Goal: Check status: Check status

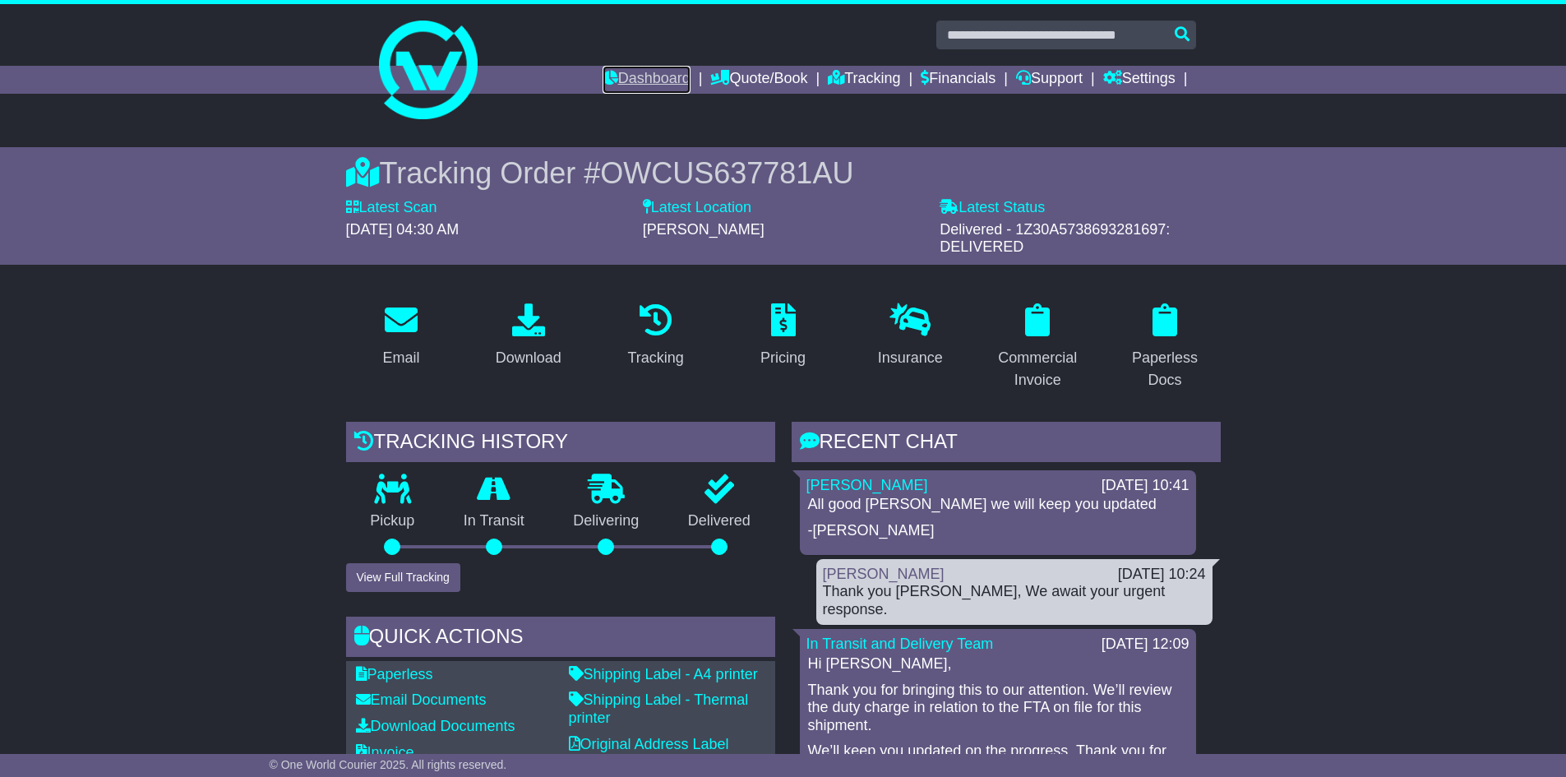
click at [656, 66] on link "Dashboard" at bounding box center [647, 80] width 88 height 28
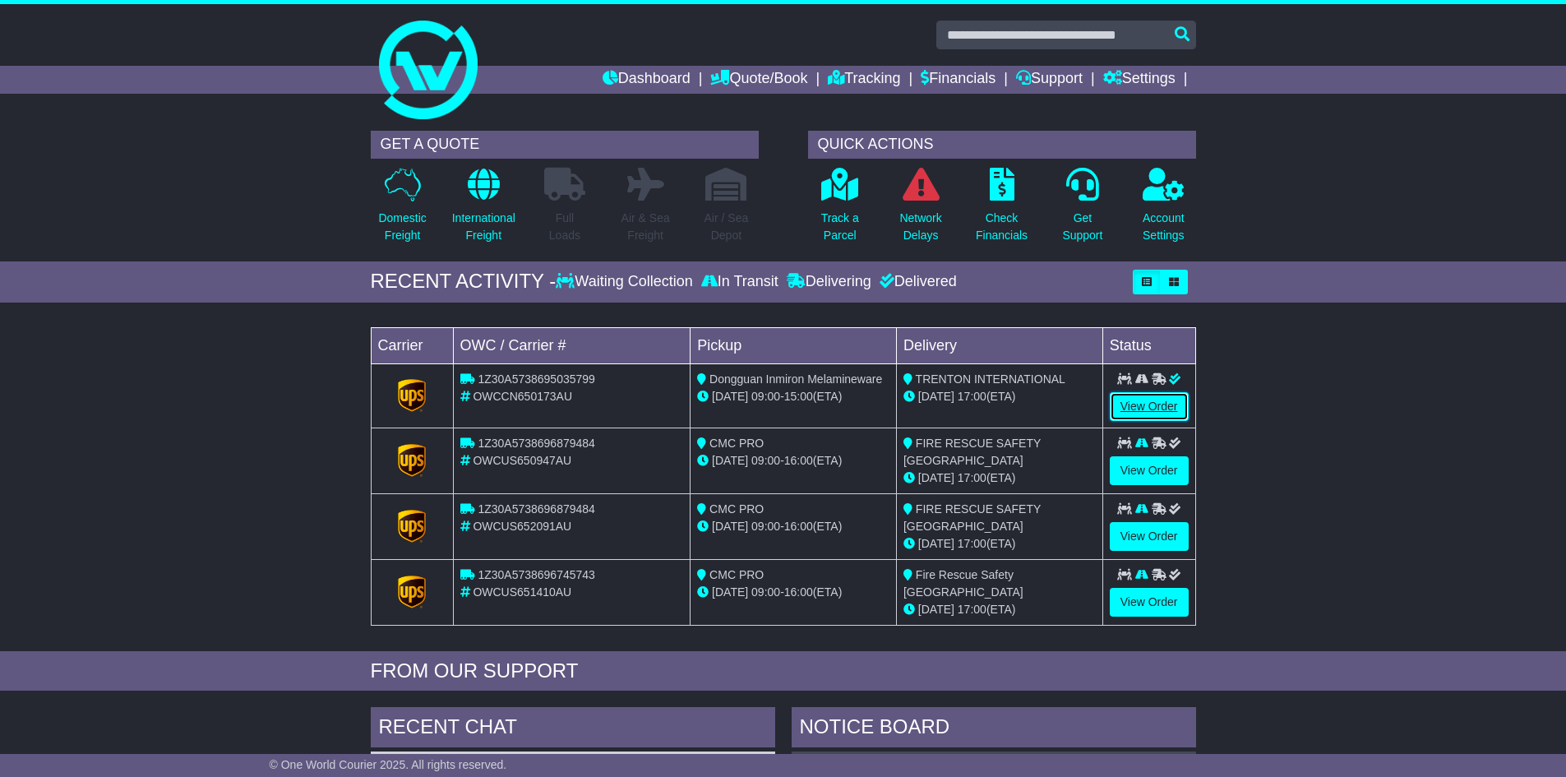
click at [1161, 398] on link "View Order" at bounding box center [1149, 406] width 79 height 29
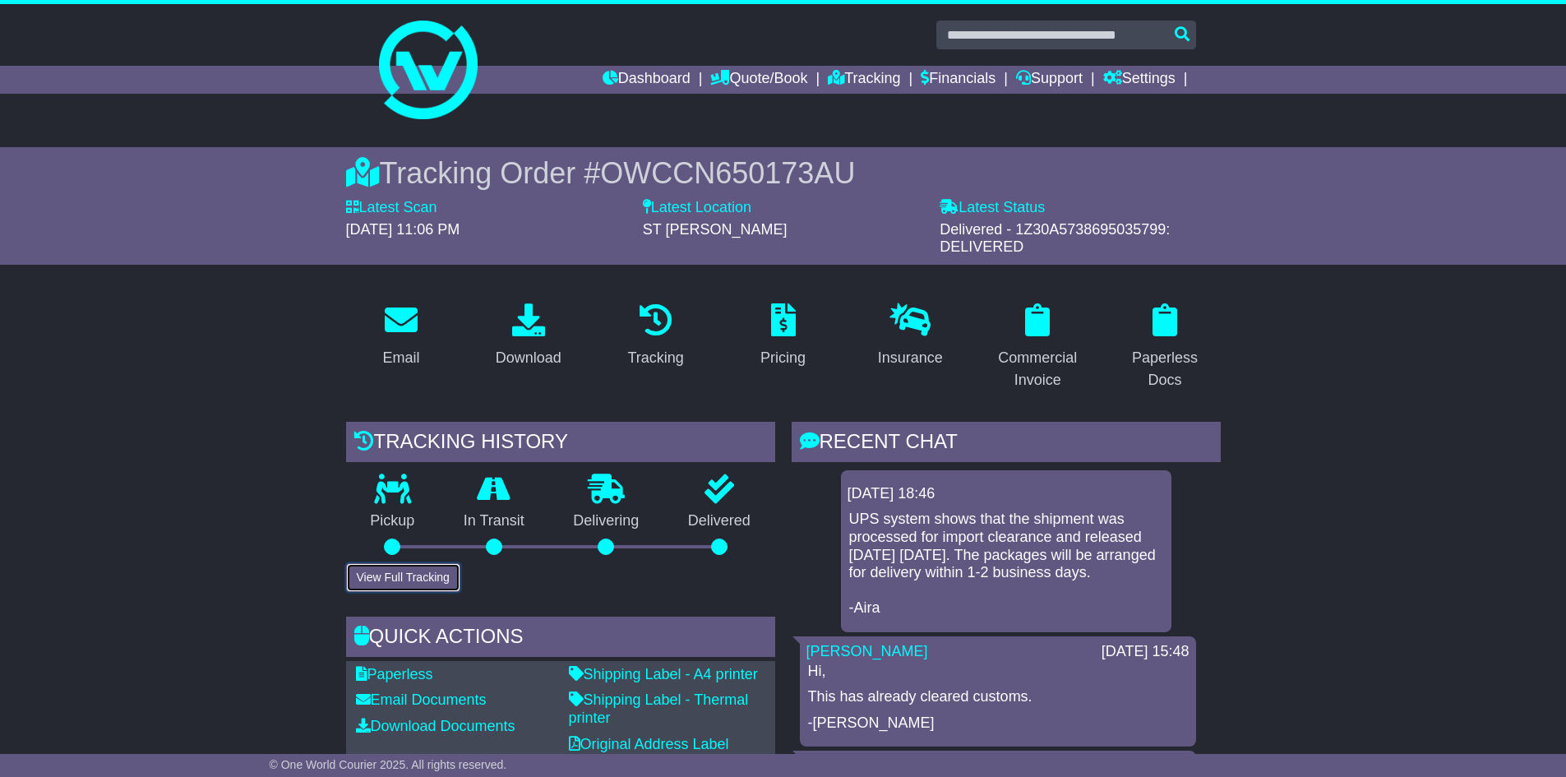
click at [439, 584] on button "View Full Tracking" at bounding box center [403, 577] width 114 height 29
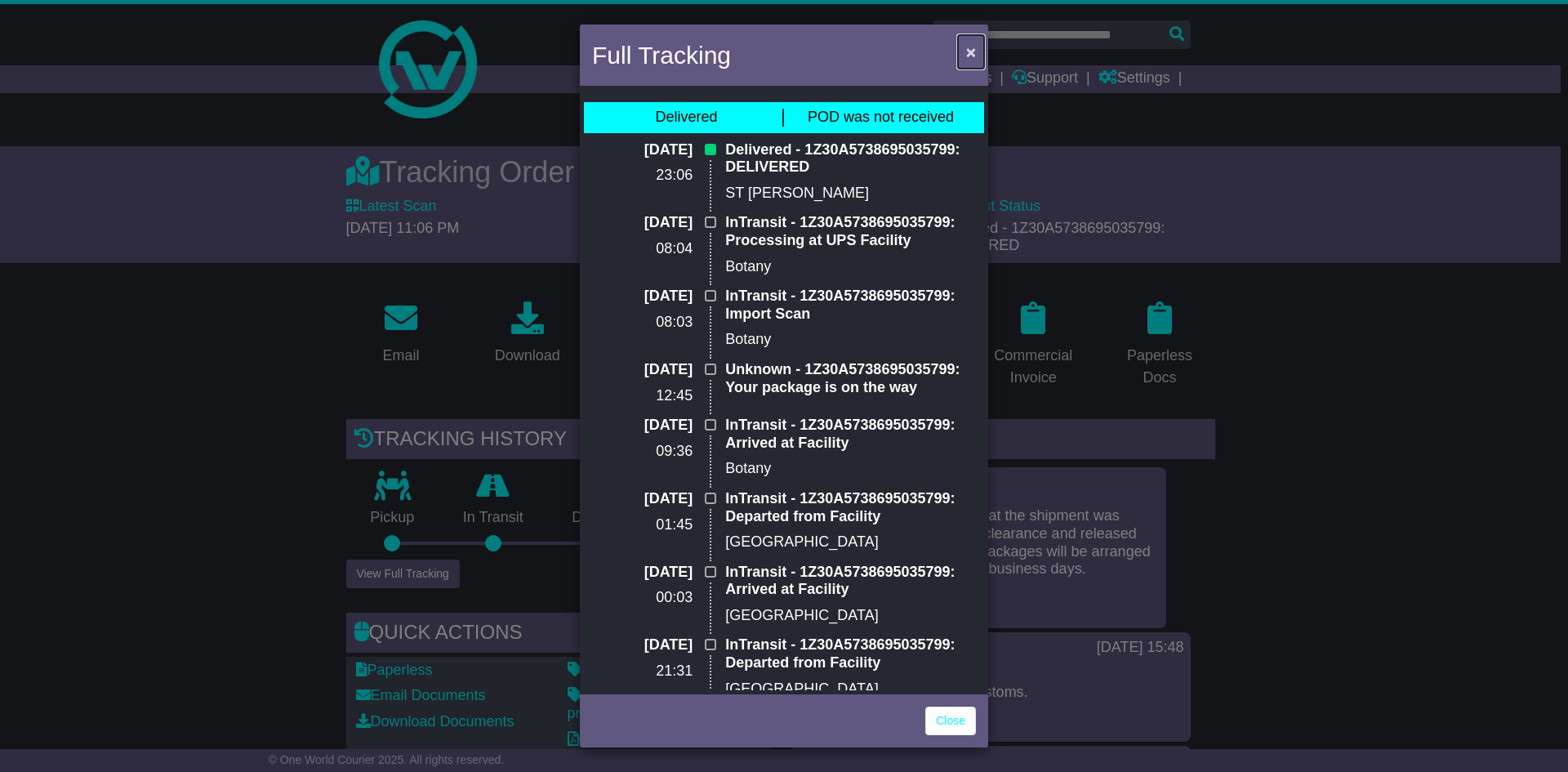
click at [969, 54] on span "×" at bounding box center [972, 52] width 10 height 19
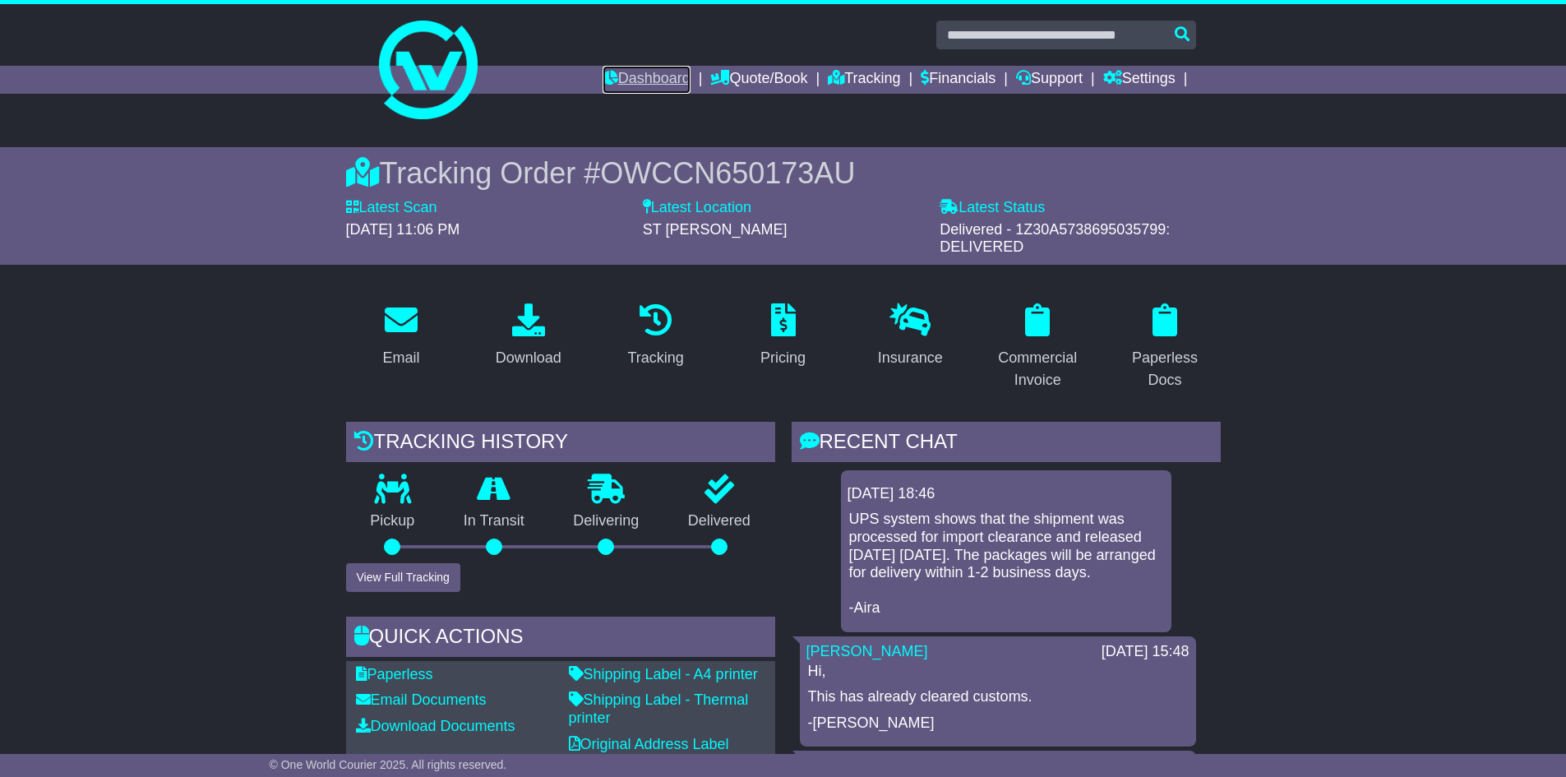
click at [656, 75] on link "Dashboard" at bounding box center [647, 80] width 88 height 28
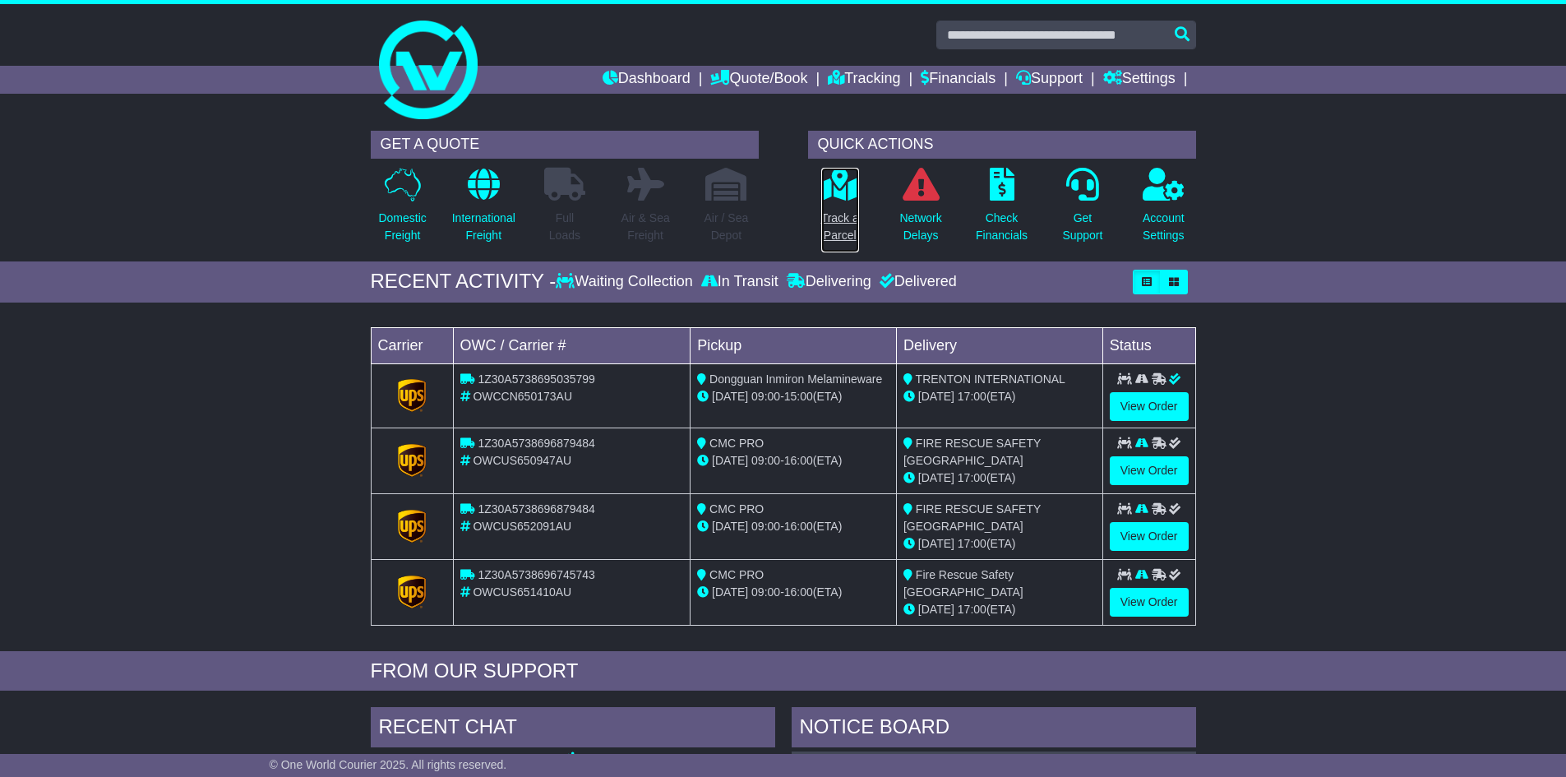
click at [834, 214] on p "Track a Parcel" at bounding box center [840, 227] width 38 height 35
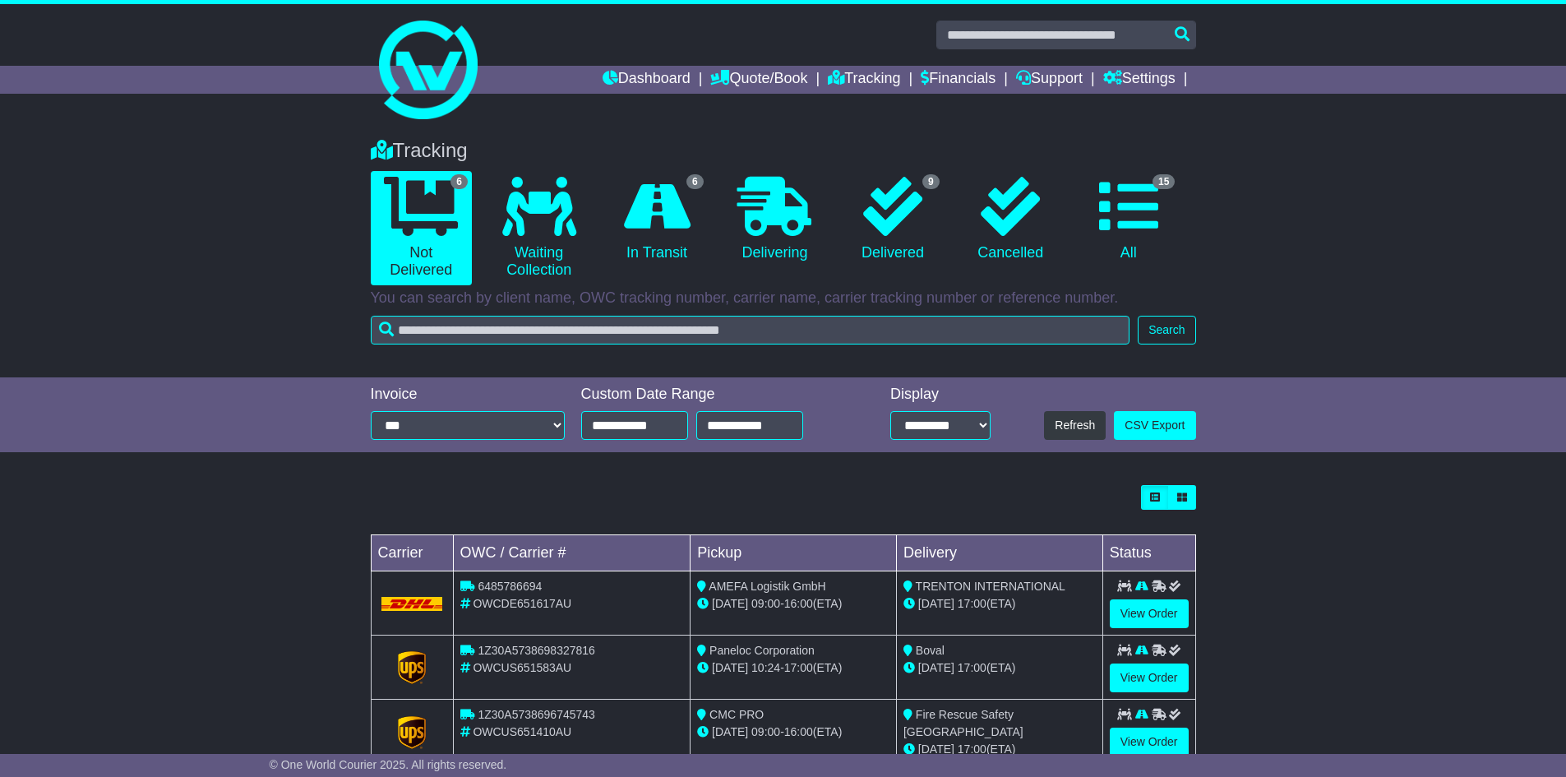
scroll to position [241, 0]
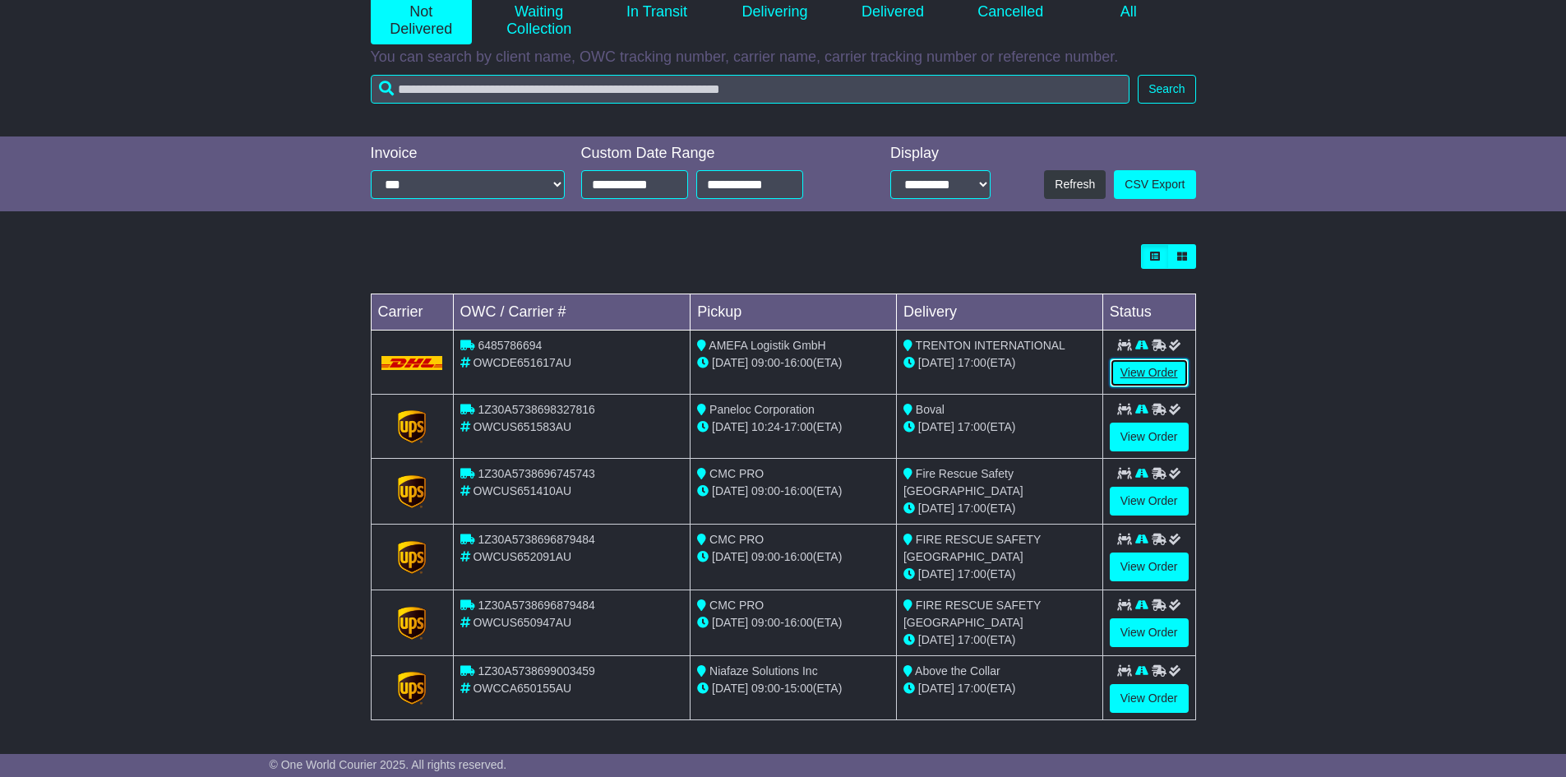
click at [1168, 370] on link "View Order" at bounding box center [1149, 372] width 79 height 29
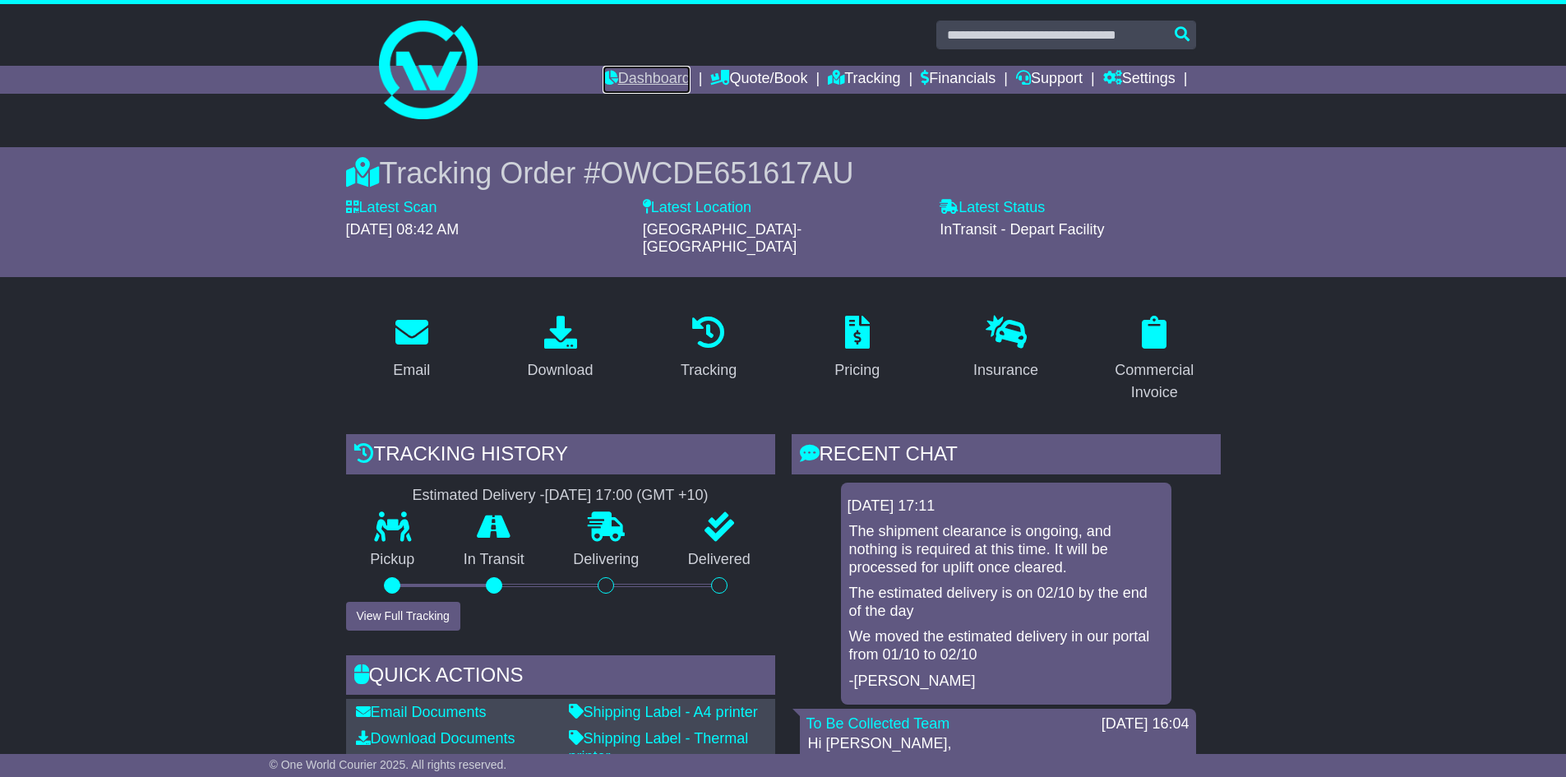
click at [648, 73] on link "Dashboard" at bounding box center [647, 80] width 88 height 28
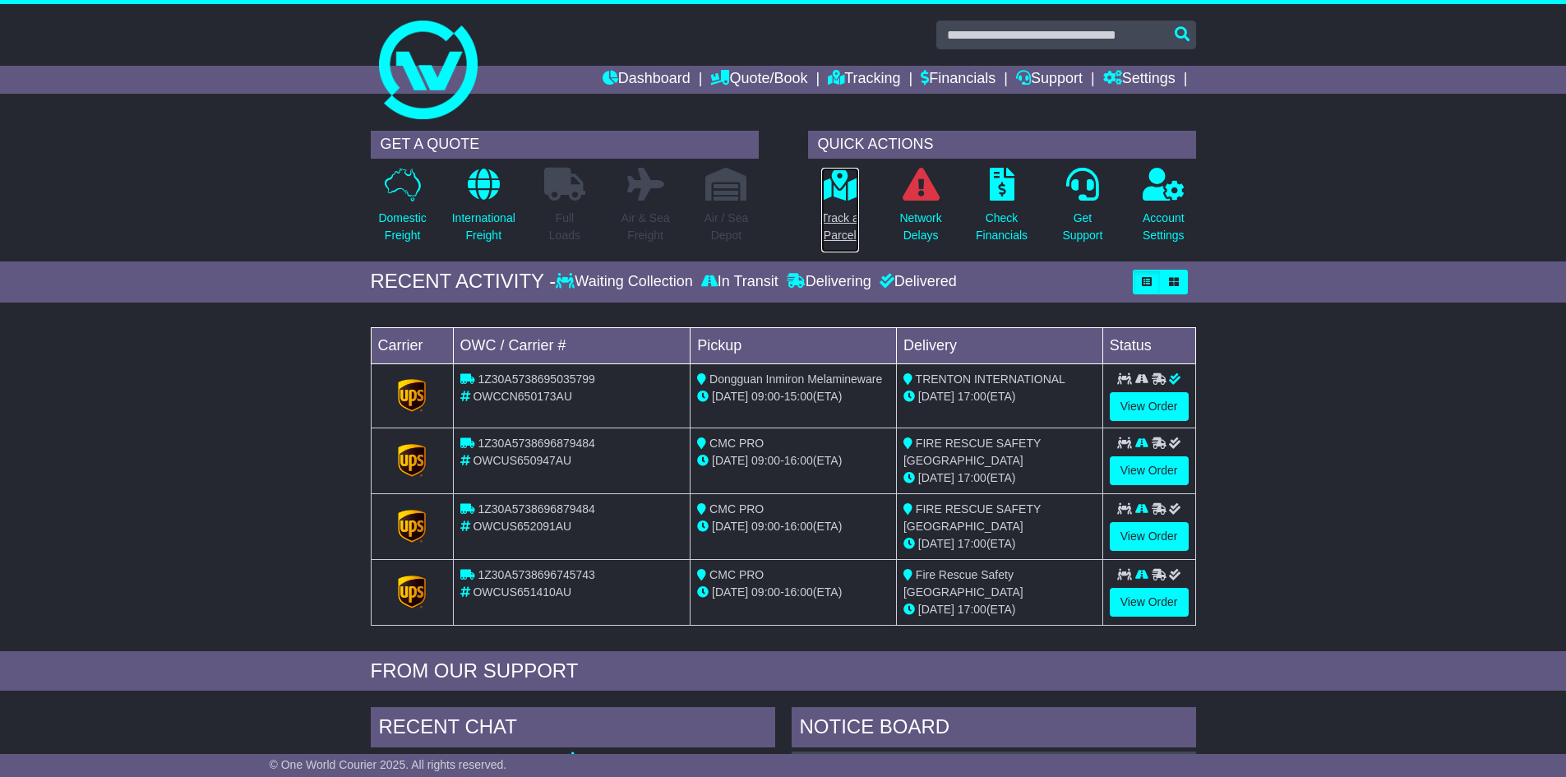
click at [855, 233] on p "Track a Parcel" at bounding box center [840, 227] width 38 height 35
